Goal: Use online tool/utility: Utilize a website feature to perform a specific function

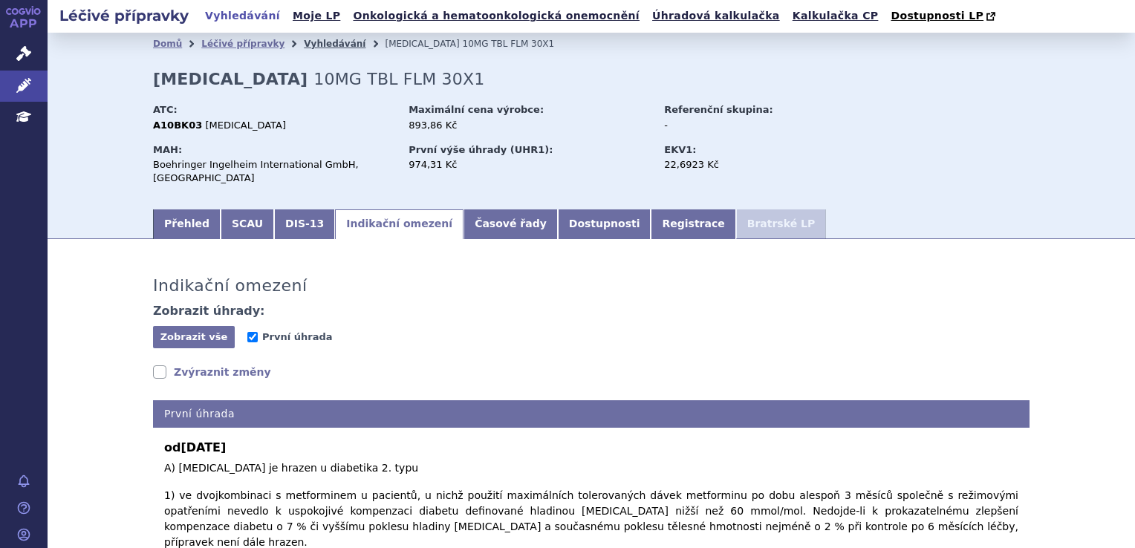
click at [319, 48] on link "Vyhledávání" at bounding box center [335, 44] width 62 height 10
click at [312, 45] on link "Vyhledávání" at bounding box center [335, 44] width 62 height 10
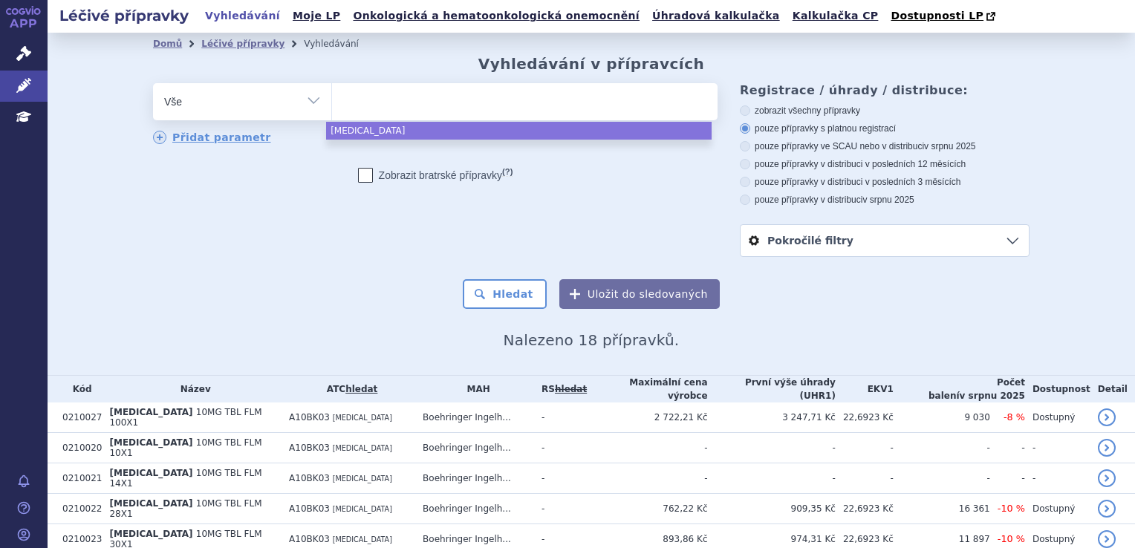
click at [359, 102] on ul at bounding box center [524, 98] width 385 height 31
click at [332, 102] on select "jardiance" at bounding box center [331, 100] width 1 height 37
select select "jardiance"
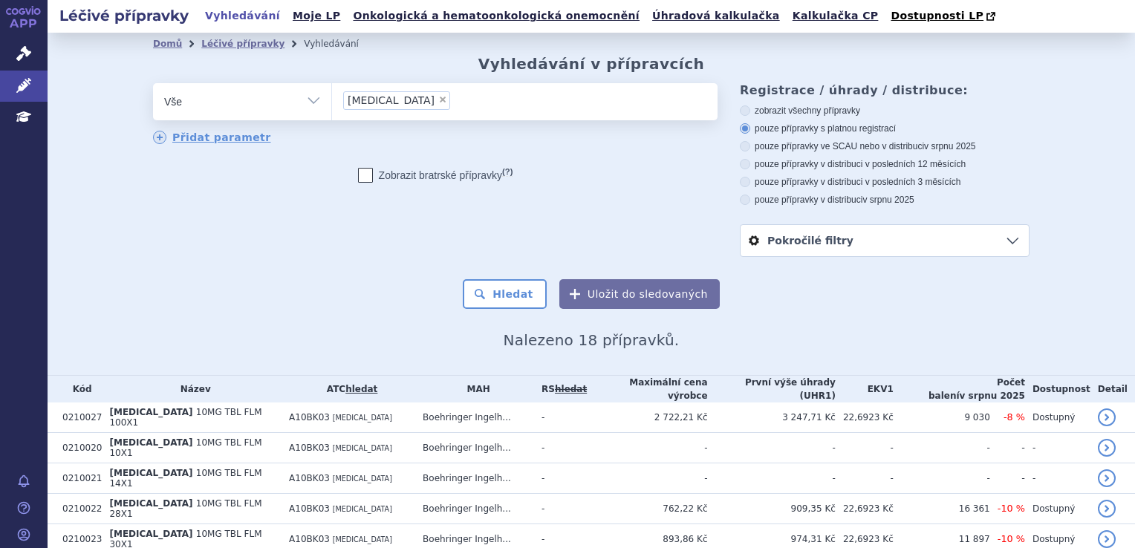
click at [438, 102] on span "×" at bounding box center [442, 99] width 9 height 9
click at [332, 102] on select "jardiance" at bounding box center [331, 100] width 1 height 37
select select
click at [389, 102] on ul at bounding box center [524, 98] width 385 height 31
click at [332, 102] on select "jardiance" at bounding box center [331, 100] width 1 height 37
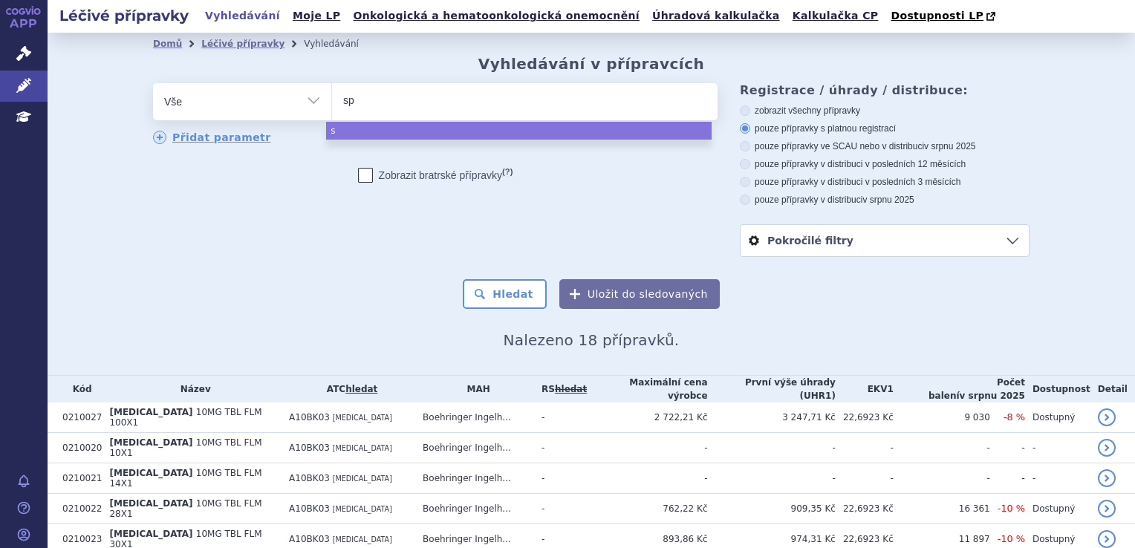
type input "spe"
type input "spev"
type input "spevi"
type input "spevig"
type input "spevigp"
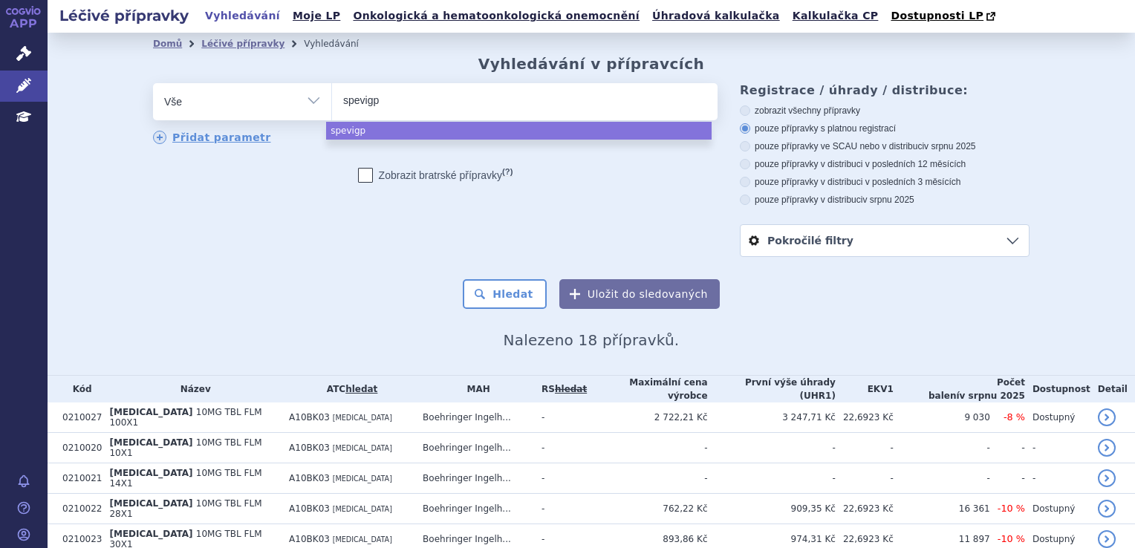
type input "spevig"
type input "spevigo"
select select "spevigo"
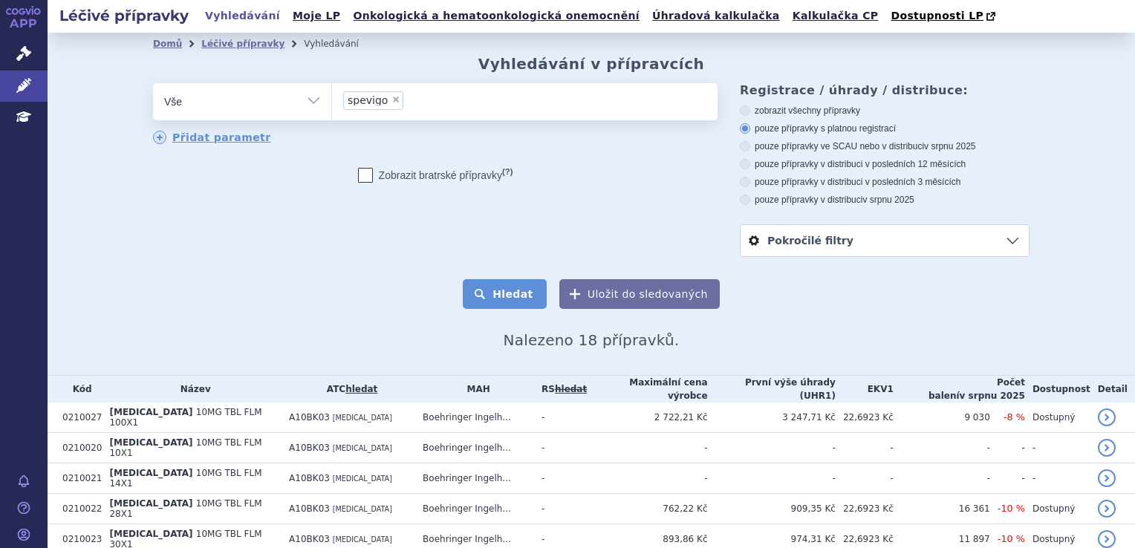
click at [509, 305] on button "Hledat" at bounding box center [505, 294] width 84 height 30
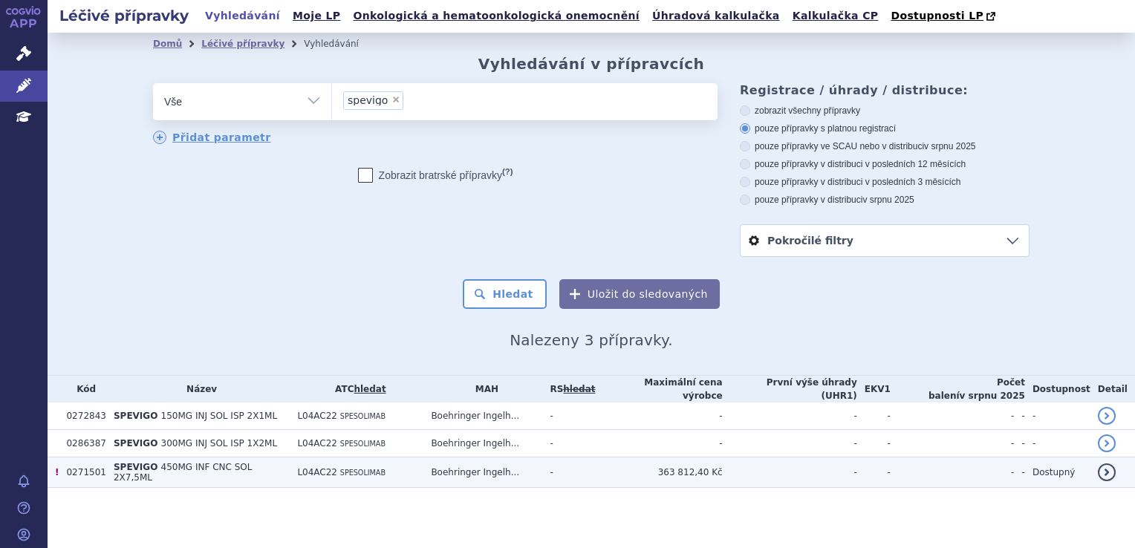
click at [420, 463] on td "L04AC22 SPESOLIMAB" at bounding box center [357, 473] width 134 height 30
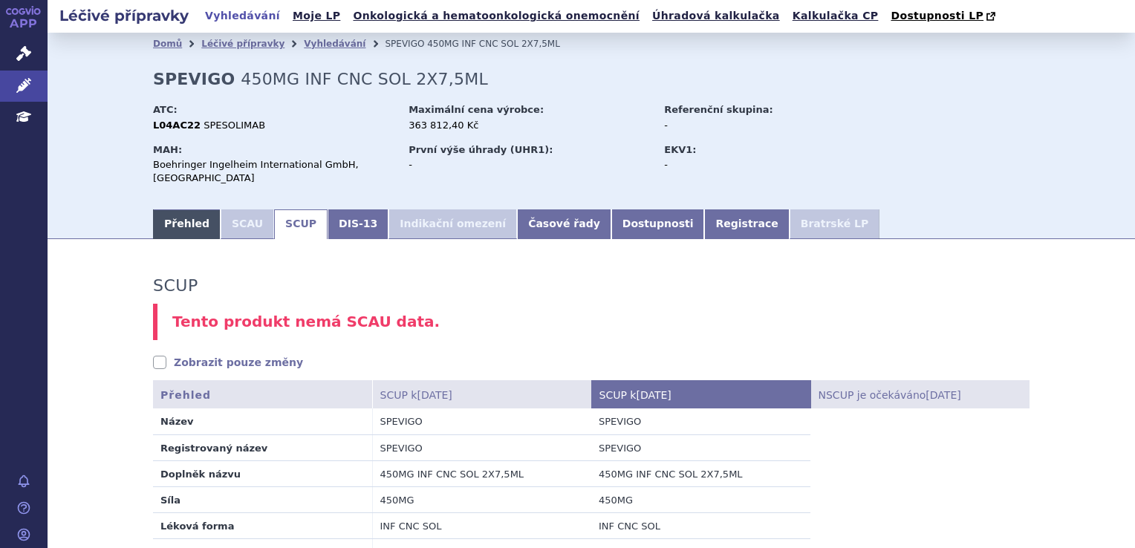
click at [180, 239] on link "Přehled" at bounding box center [187, 224] width 68 height 30
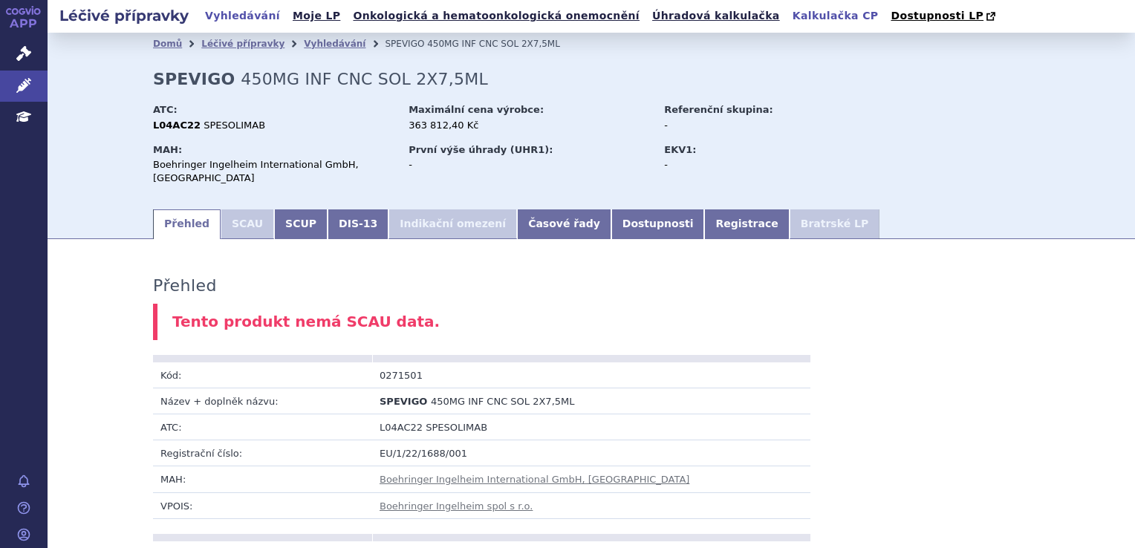
click at [788, 18] on link "Kalkulačka CP" at bounding box center [835, 16] width 95 height 20
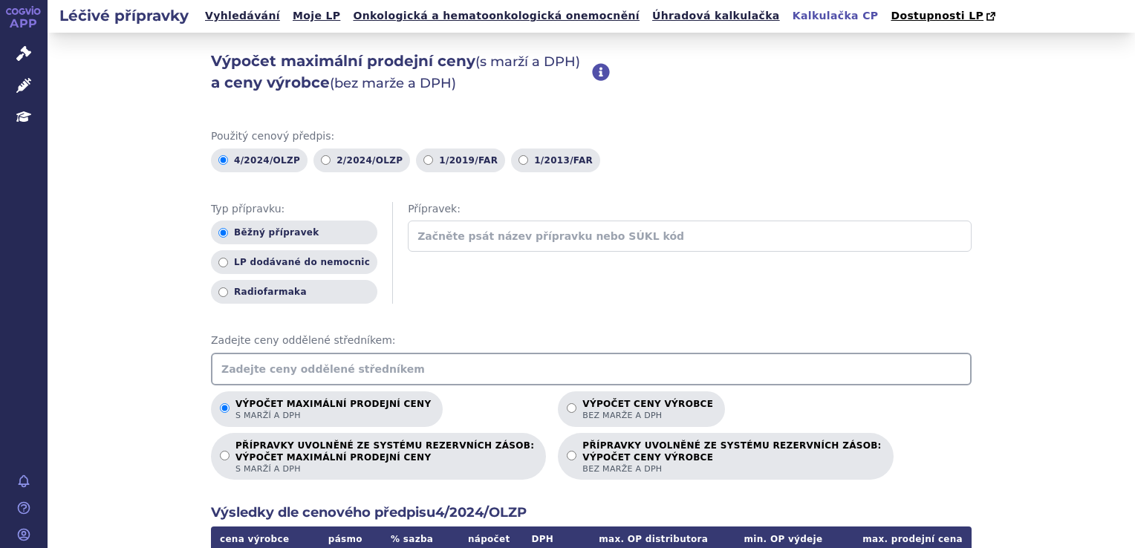
click at [422, 244] on input "text" at bounding box center [690, 236] width 564 height 31
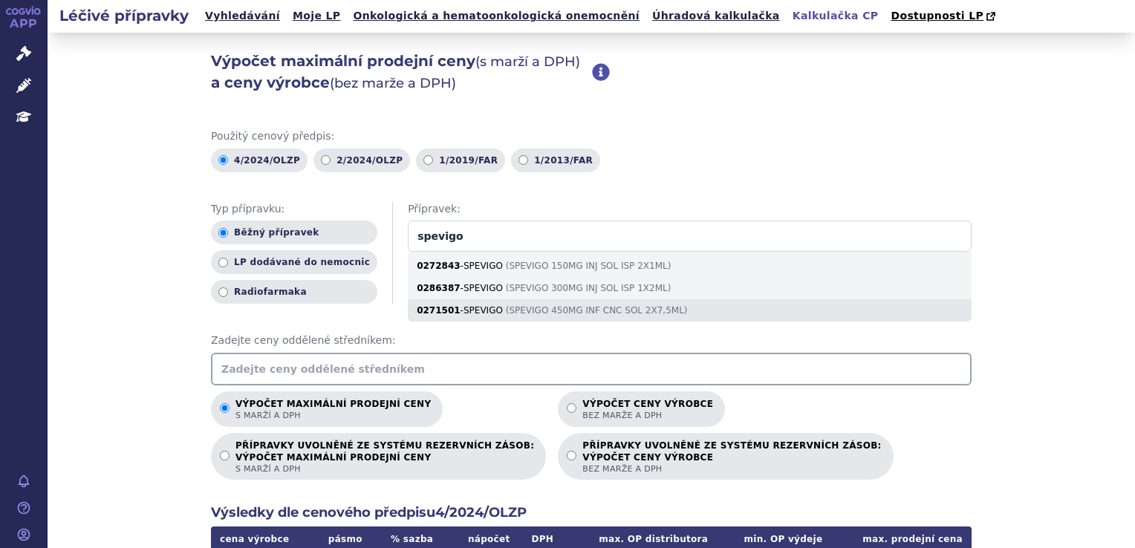
type input "spevigo"
click at [460, 318] on div "0271501 - SPEVIGO ( SPEVIGO 450MG INF CNC SOL 2X7,5ML )" at bounding box center [690, 310] width 564 height 22
click at [460, 252] on input "spevigo" at bounding box center [690, 236] width 564 height 31
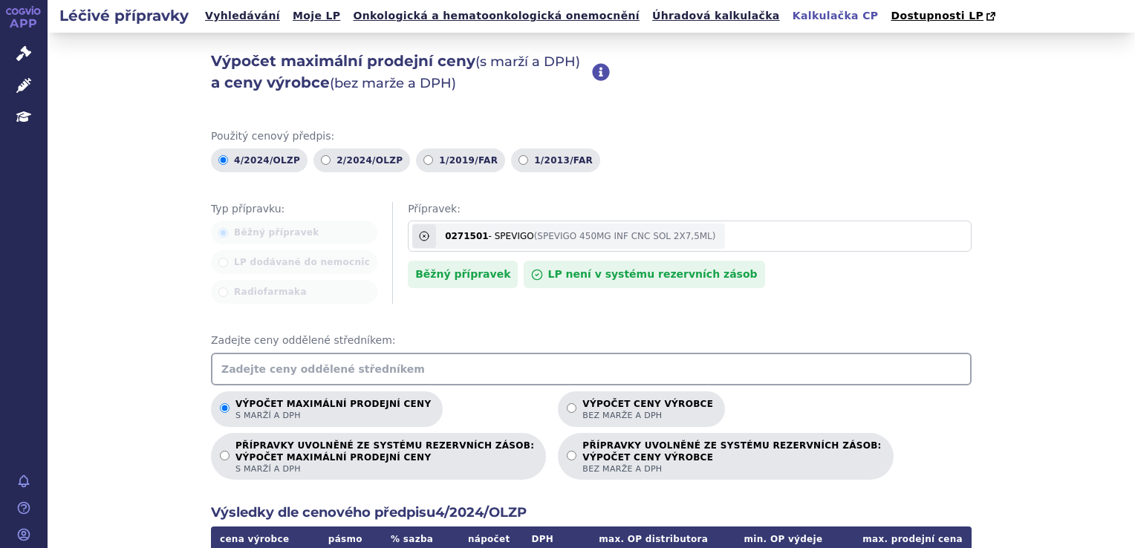
scroll to position [74, 0]
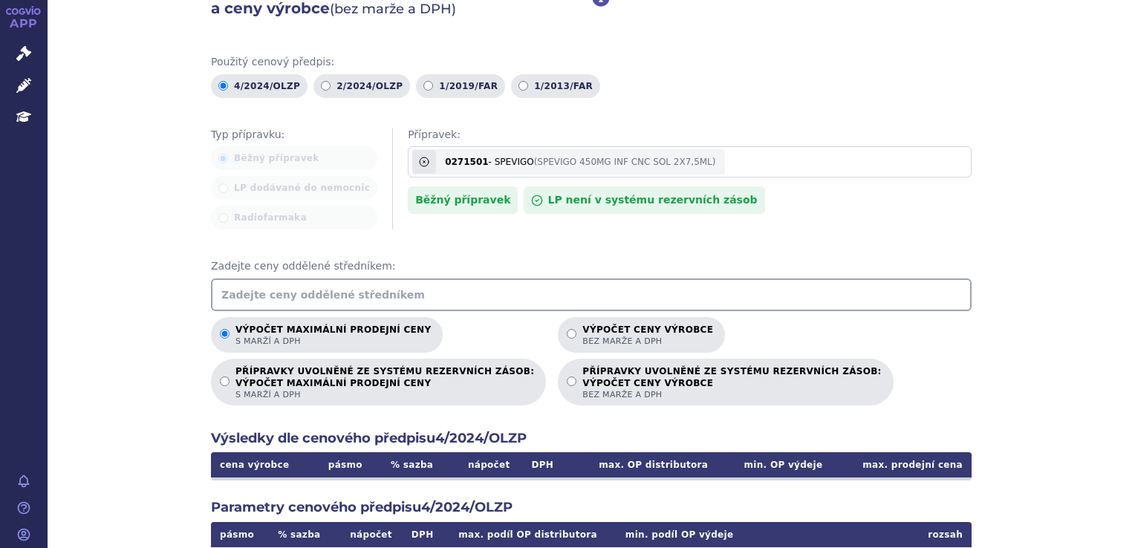
click at [449, 203] on div "Běžný přípravek" at bounding box center [463, 199] width 110 height 27
click at [331, 302] on input "text" at bounding box center [591, 295] width 761 height 33
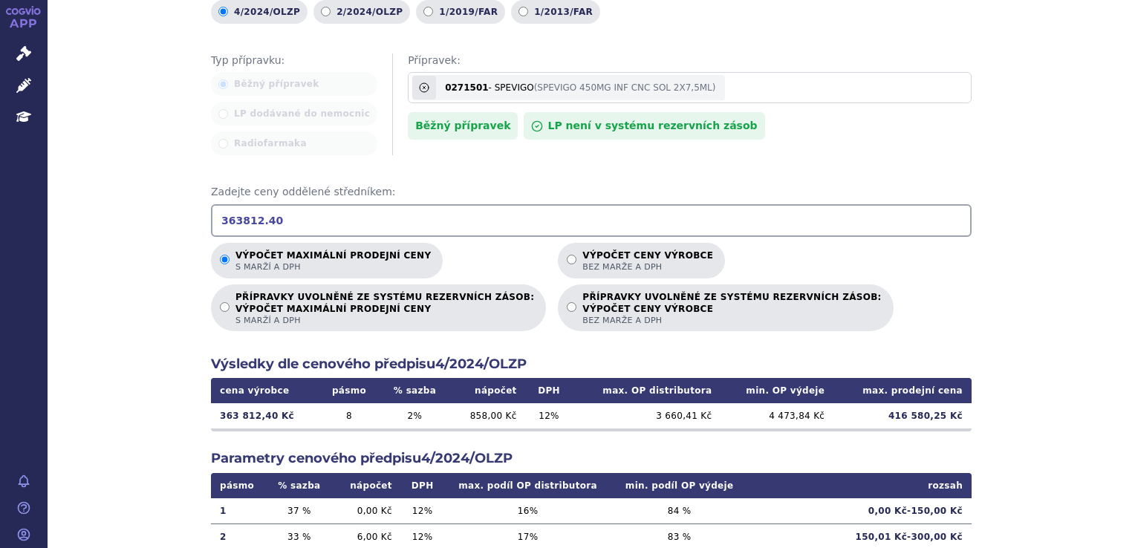
scroll to position [297, 0]
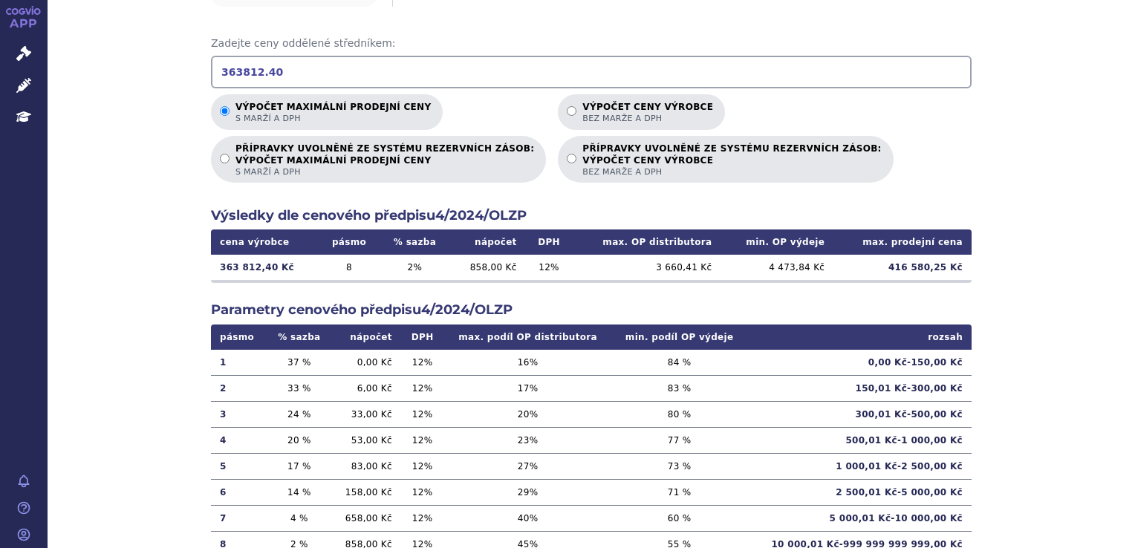
type input "363812.40"
drag, startPoint x: 897, startPoint y: 273, endPoint x: 963, endPoint y: 273, distance: 65.4
click at [963, 273] on td "416 580,25 Kč" at bounding box center [902, 267] width 138 height 25
copy td "416 580,25 Kč"
